Goal: Navigation & Orientation: Go to known website

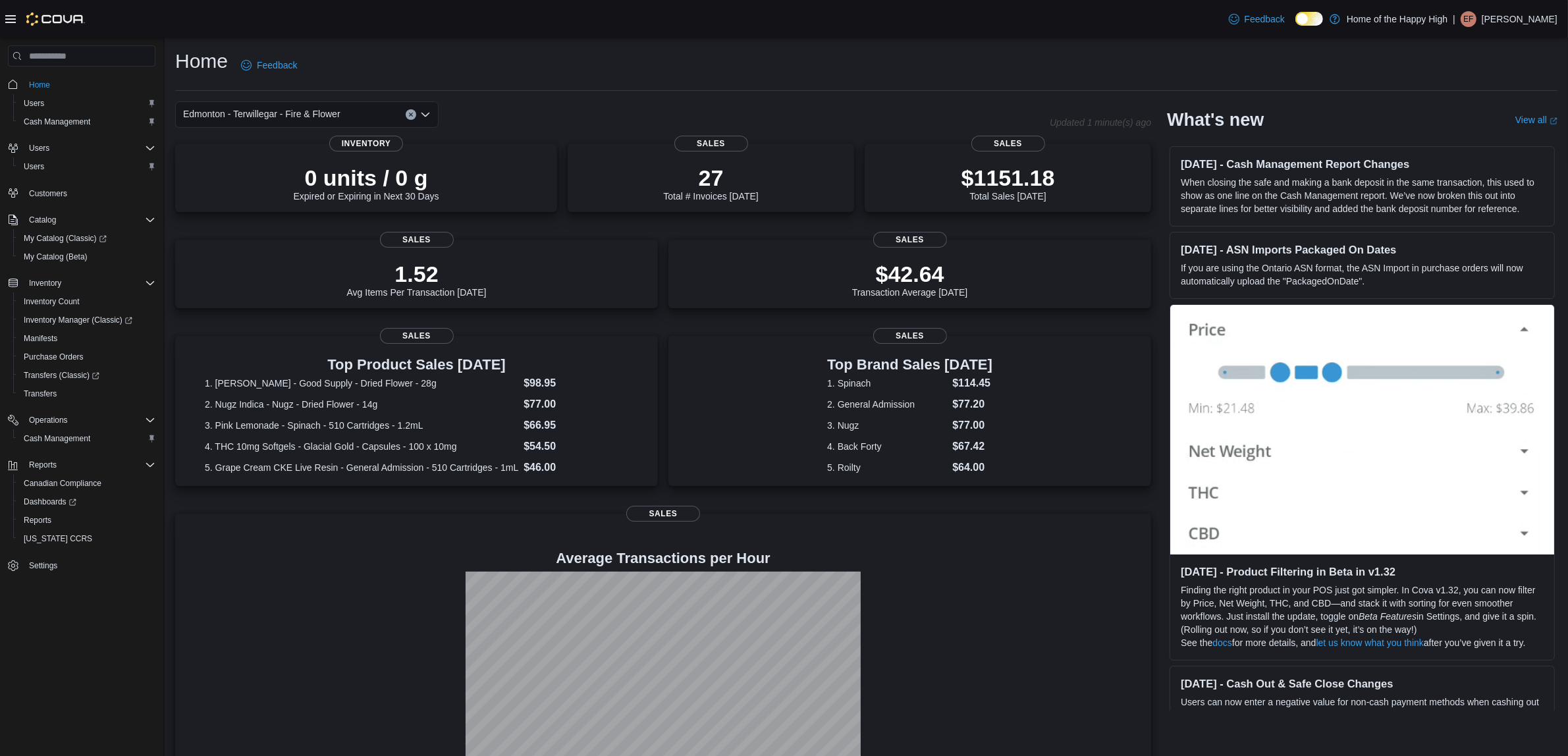
click at [1539, 23] on p "[PERSON_NAME]" at bounding box center [1520, 19] width 76 height 16
click at [1496, 126] on button "Sign Out" at bounding box center [1491, 133] width 121 height 21
